Goal: Find specific page/section: Find specific page/section

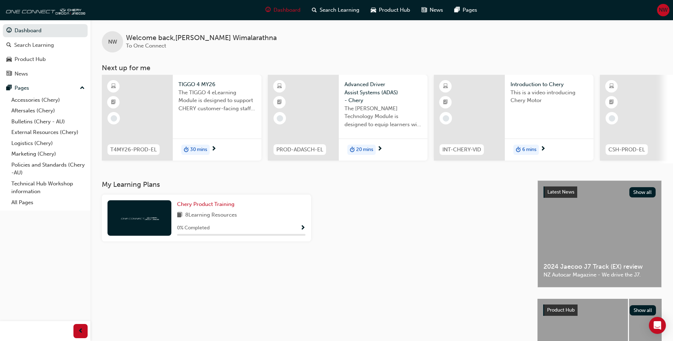
click at [374, 219] on div at bounding box center [421, 221] width 215 height 52
click at [45, 109] on link "Aftersales (Chery)" at bounding box center [48, 110] width 79 height 11
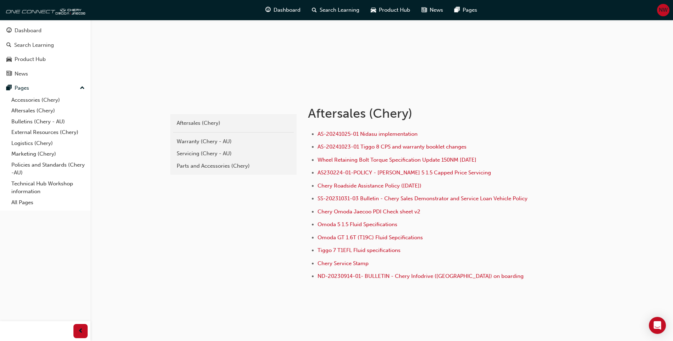
scroll to position [71, 0]
click at [209, 150] on div "Servicing (Chery - AU)" at bounding box center [234, 153] width 114 height 8
